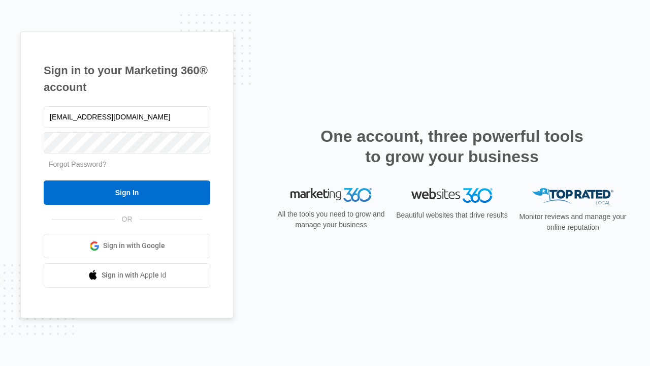
type input "[EMAIL_ADDRESS][DOMAIN_NAME]"
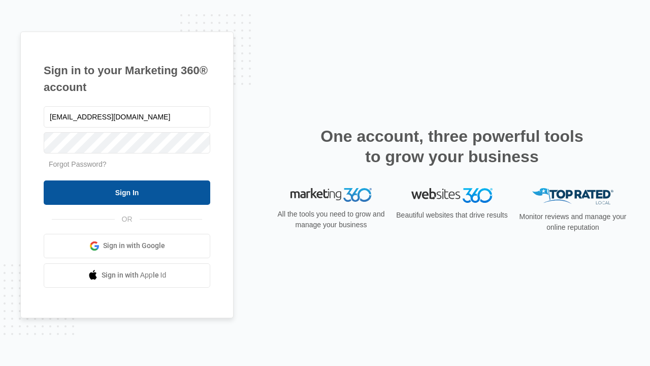
click at [127, 192] on input "Sign In" at bounding box center [127, 192] width 167 height 24
